Goal: Task Accomplishment & Management: Manage account settings

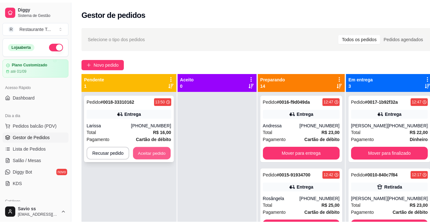
scroll to position [509, 0]
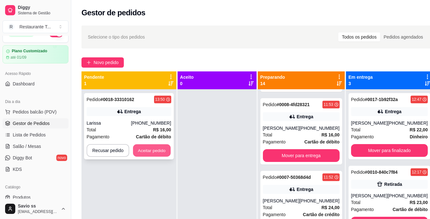
click at [151, 150] on button "Aceitar pedido" at bounding box center [152, 150] width 38 height 12
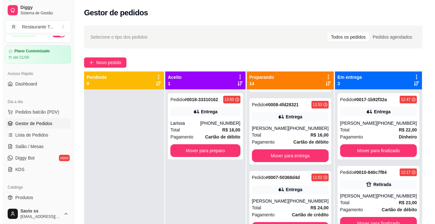
scroll to position [471, 0]
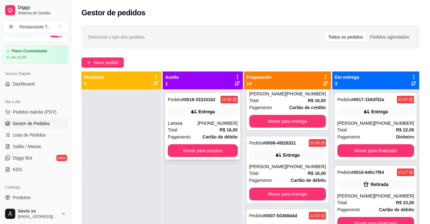
click at [208, 112] on div "Entrega" at bounding box center [206, 111] width 17 height 6
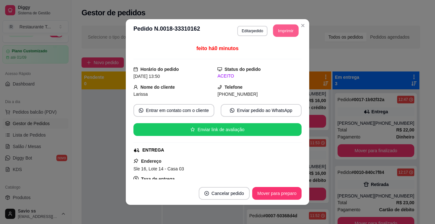
click at [286, 31] on button "Imprimir" at bounding box center [285, 31] width 25 height 12
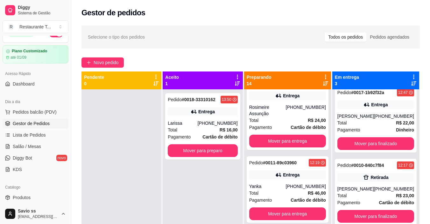
scroll to position [300, 0]
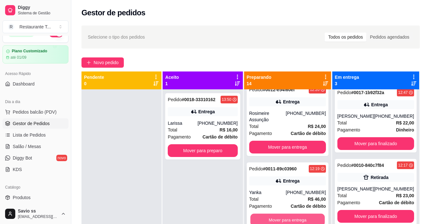
click at [297, 217] on button "Mover para entrega" at bounding box center [287, 219] width 75 height 12
click at [305, 215] on button "Mover para entrega" at bounding box center [287, 219] width 75 height 12
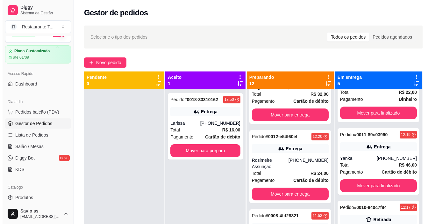
scroll to position [39, 0]
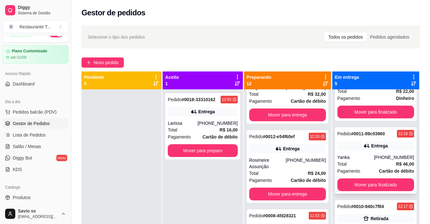
click at [374, 145] on div "Entrega" at bounding box center [379, 145] width 17 height 6
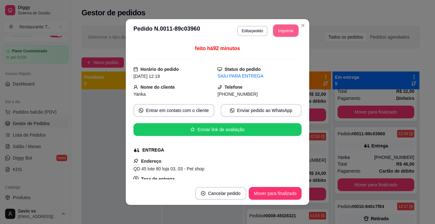
click at [285, 33] on button "Imprimir" at bounding box center [285, 31] width 25 height 12
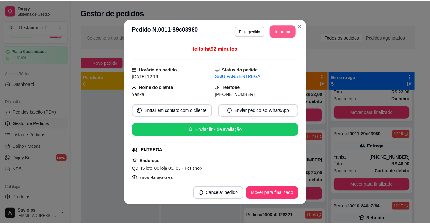
scroll to position [0, 0]
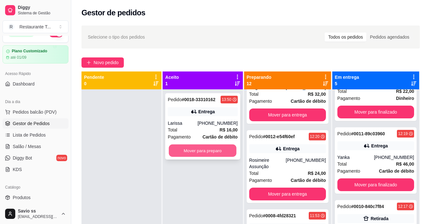
click at [232, 148] on button "Mover para preparo" at bounding box center [203, 150] width 68 height 12
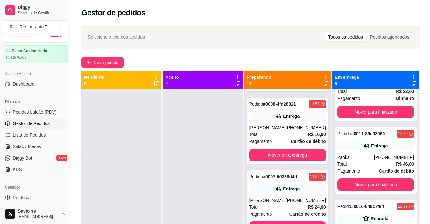
scroll to position [439, 0]
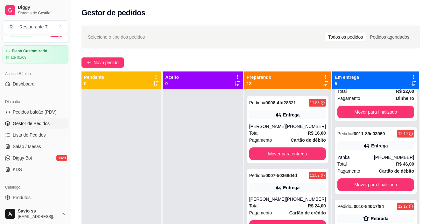
click at [110, 135] on div at bounding box center [122, 201] width 80 height 224
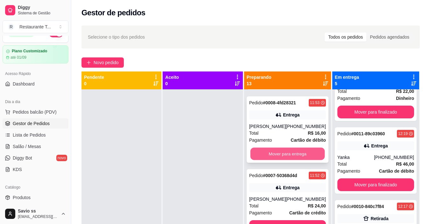
click at [281, 159] on button "Mover para entrega" at bounding box center [287, 153] width 75 height 12
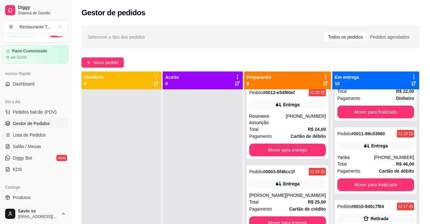
scroll to position [370, 0]
click at [282, 151] on button "Mover para entrega" at bounding box center [287, 150] width 75 height 12
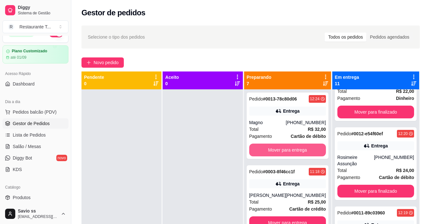
scroll to position [291, 0]
click at [282, 151] on button "Mover para entrega" at bounding box center [287, 150] width 75 height 12
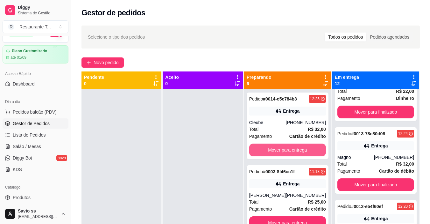
scroll to position [218, 0]
click at [282, 151] on button "Mover para entrega" at bounding box center [287, 149] width 77 height 13
click at [282, 151] on button "Mover para entrega" at bounding box center [287, 150] width 75 height 12
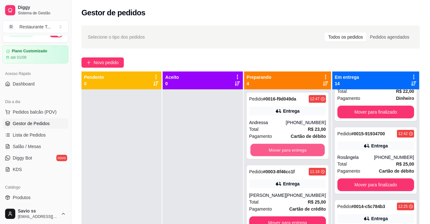
click at [282, 151] on button "Mover para entrega" at bounding box center [287, 150] width 75 height 12
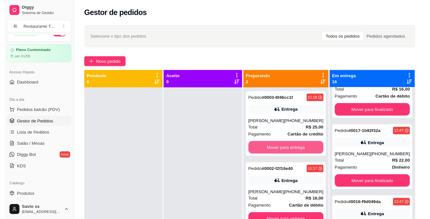
scroll to position [111, 0]
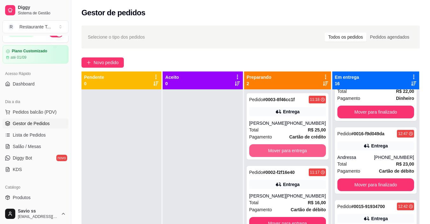
click at [282, 151] on button "Mover para entrega" at bounding box center [287, 150] width 77 height 13
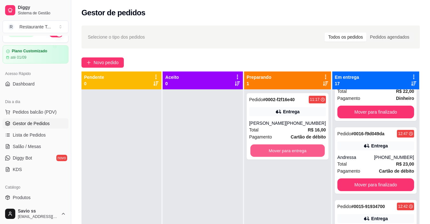
click at [282, 151] on button "Mover para entrega" at bounding box center [287, 150] width 75 height 12
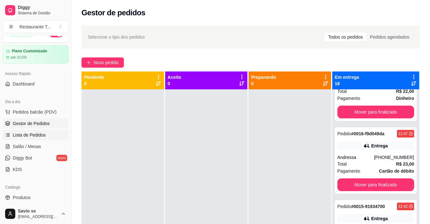
click at [35, 136] on span "Lista de Pedidos" at bounding box center [29, 134] width 33 height 6
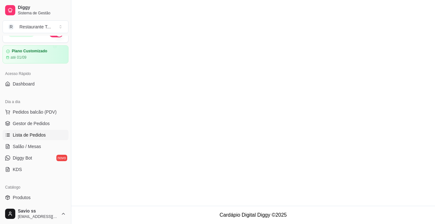
click at [35, 136] on span "Lista de Pedidos" at bounding box center [29, 134] width 33 height 6
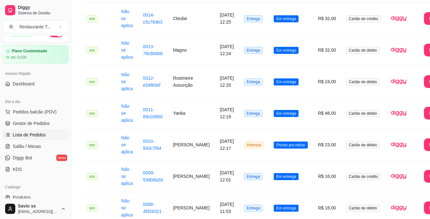
scroll to position [206, 0]
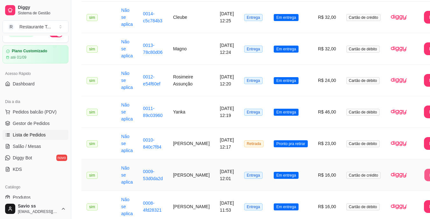
click at [424, 172] on button "Imprimir" at bounding box center [436, 175] width 25 height 12
click at [32, 122] on span "Gestor de Pedidos" at bounding box center [31, 123] width 37 height 6
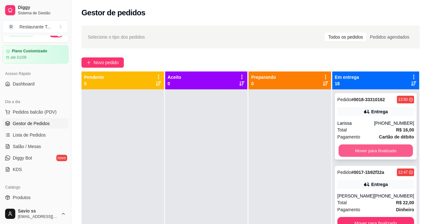
click at [380, 150] on button "Mover para finalizado" at bounding box center [375, 150] width 75 height 12
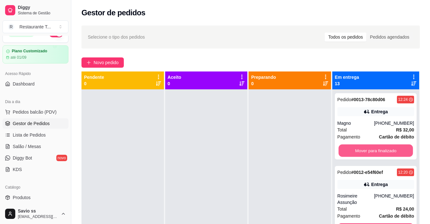
click at [380, 150] on button "Mover para finalizado" at bounding box center [375, 150] width 75 height 12
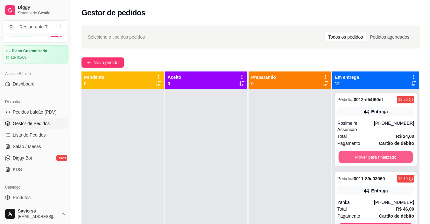
click at [380, 151] on button "Mover para finalizado" at bounding box center [375, 157] width 75 height 12
click at [380, 156] on button "Mover para finalizado" at bounding box center [375, 157] width 75 height 12
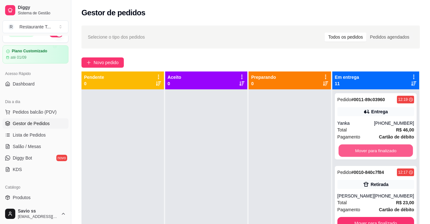
click at [380, 156] on button "Mover para finalizado" at bounding box center [375, 150] width 75 height 12
click at [380, 156] on button "Mover para finalizado" at bounding box center [375, 150] width 77 height 13
click at [380, 156] on button "Mover para finalizado" at bounding box center [375, 150] width 75 height 12
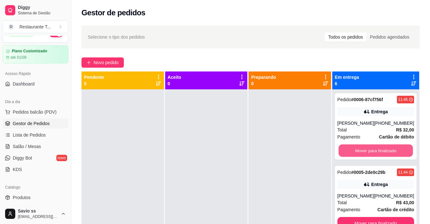
click at [380, 156] on button "Mover para finalizado" at bounding box center [375, 150] width 75 height 12
click at [380, 156] on button "Mover para finalizado" at bounding box center [375, 150] width 77 height 13
click at [380, 156] on button "Mover para finalizado" at bounding box center [375, 150] width 75 height 12
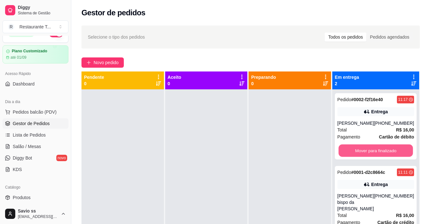
click at [380, 156] on button "Mover para finalizado" at bounding box center [375, 150] width 75 height 12
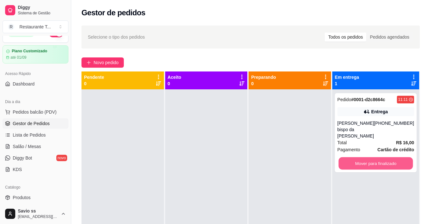
click at [380, 157] on button "Mover para finalizado" at bounding box center [375, 163] width 75 height 12
